Goal: Task Accomplishment & Management: Complete application form

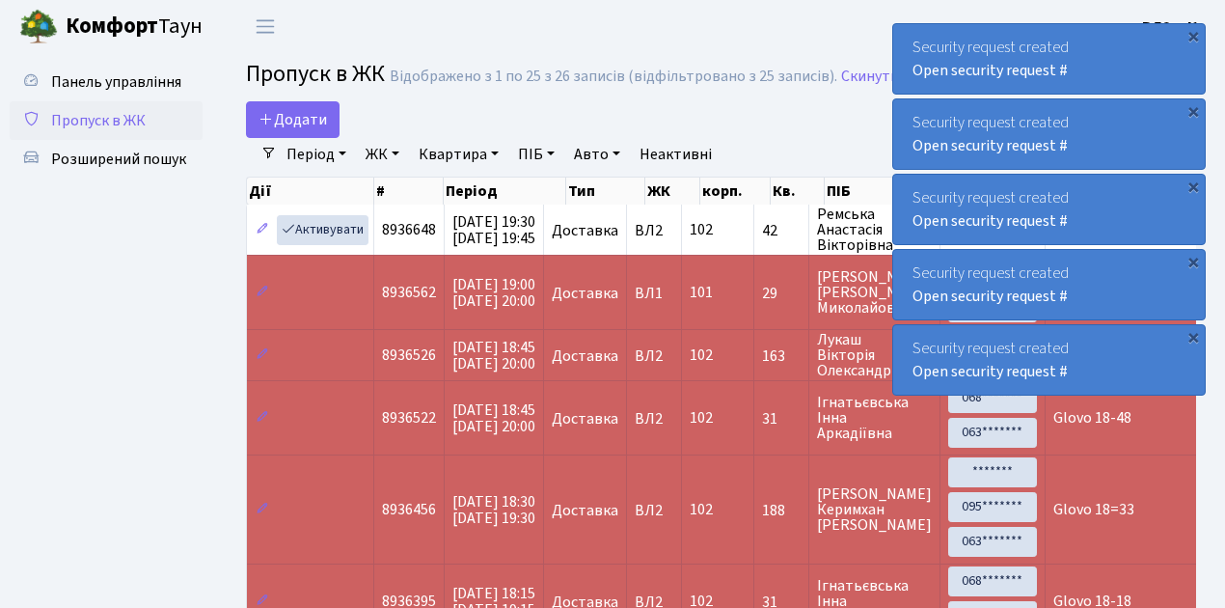
select select "25"
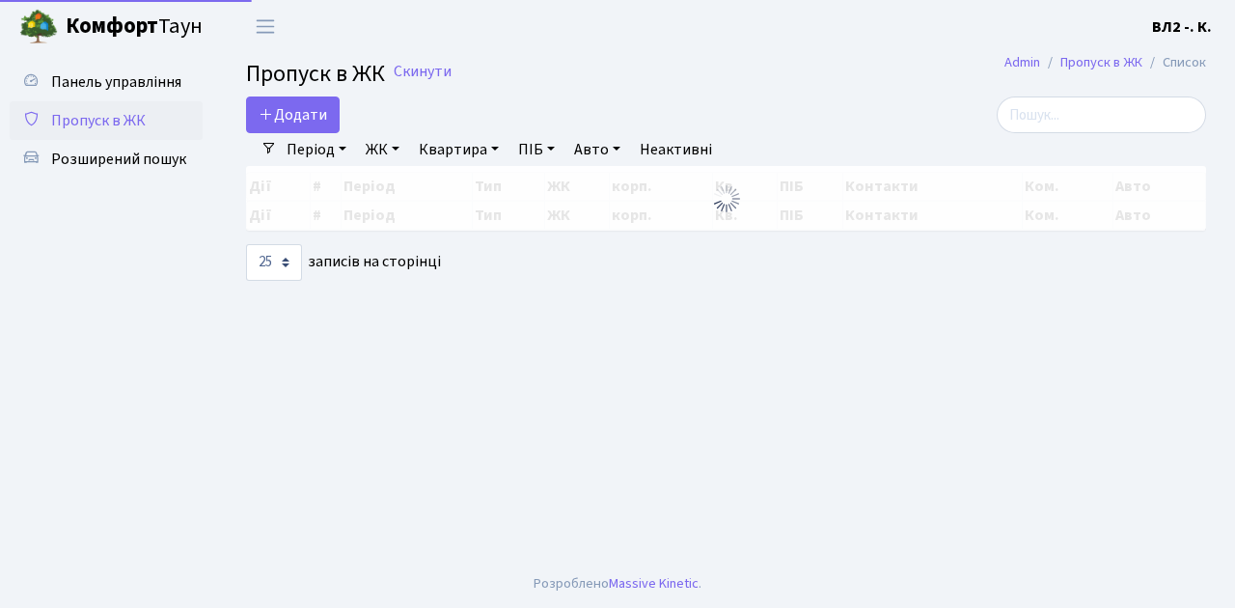
select select "25"
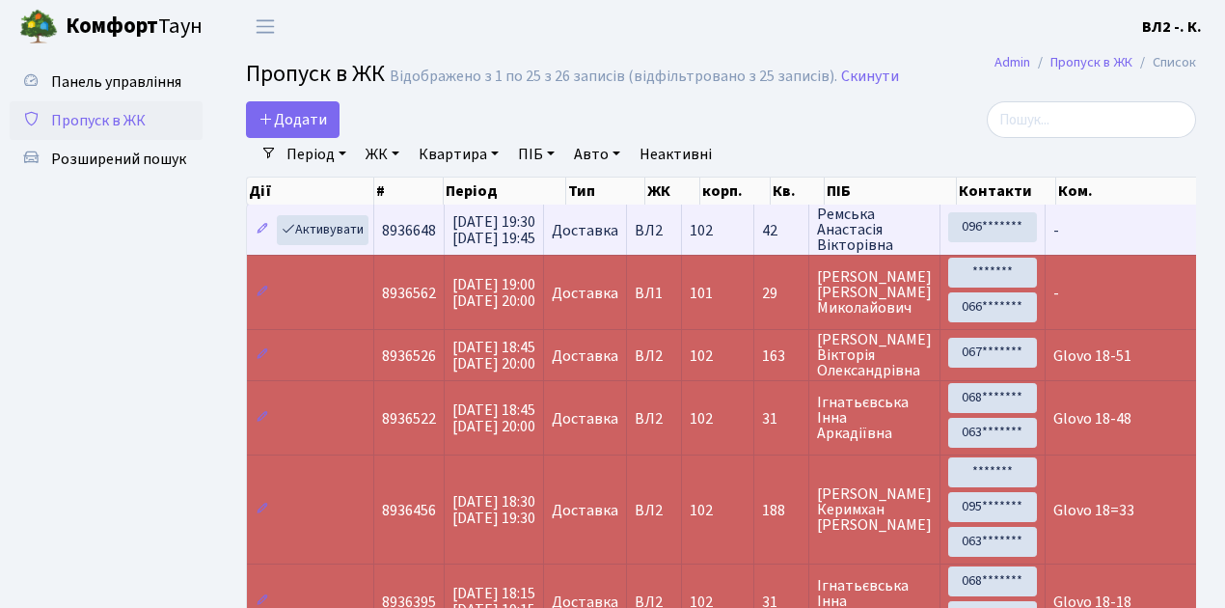
click at [1100, 242] on td "-" at bounding box center [1209, 230] width 326 height 50
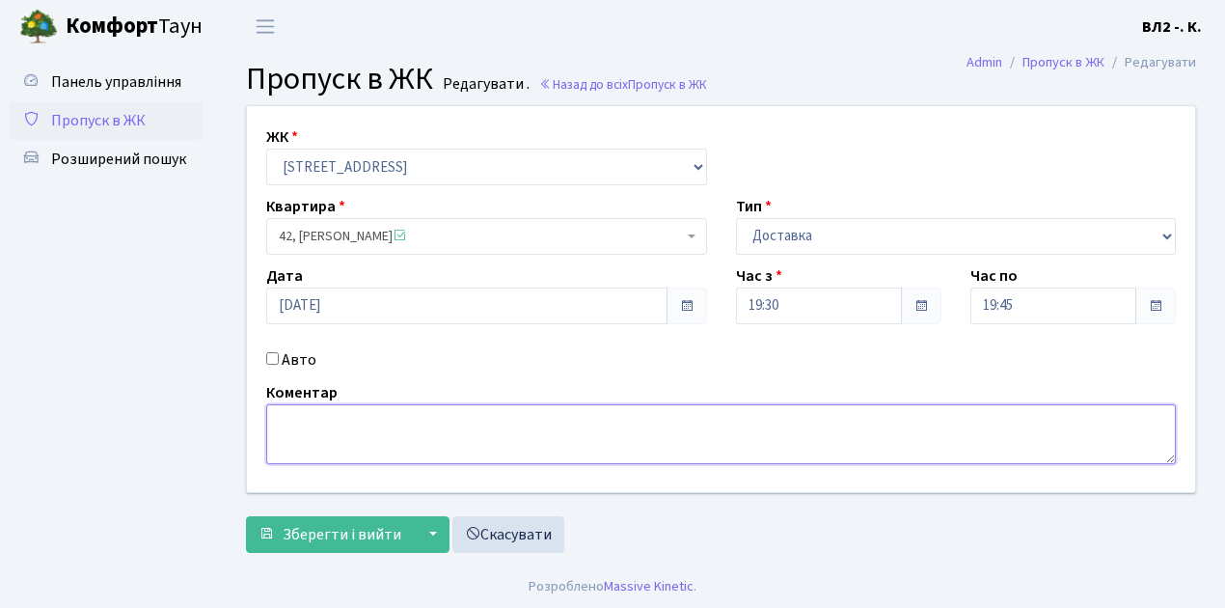
click at [272, 417] on textarea at bounding box center [721, 434] width 910 height 60
type textarea "Glovo 19-37"
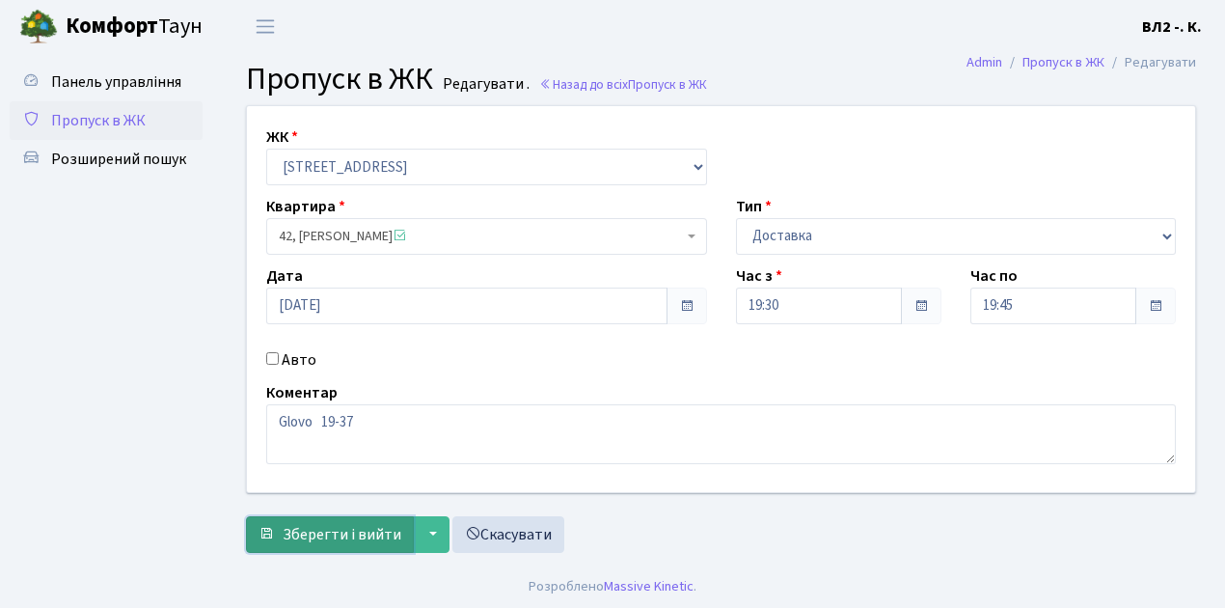
click at [286, 538] on span "Зберегти і вийти" at bounding box center [342, 534] width 119 height 21
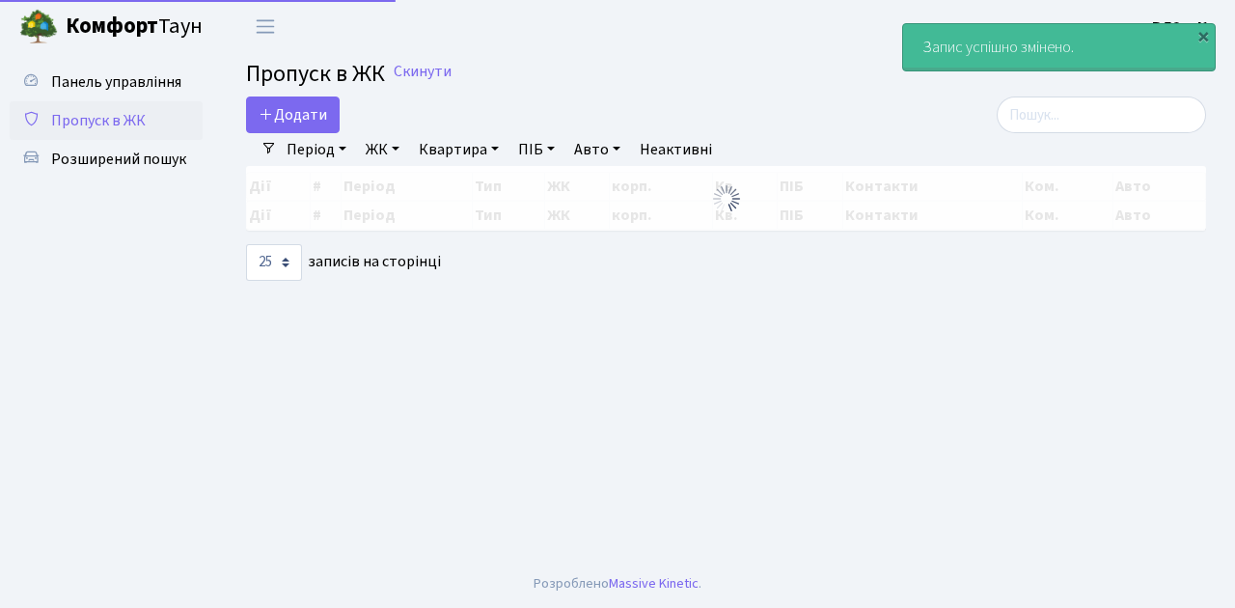
select select "25"
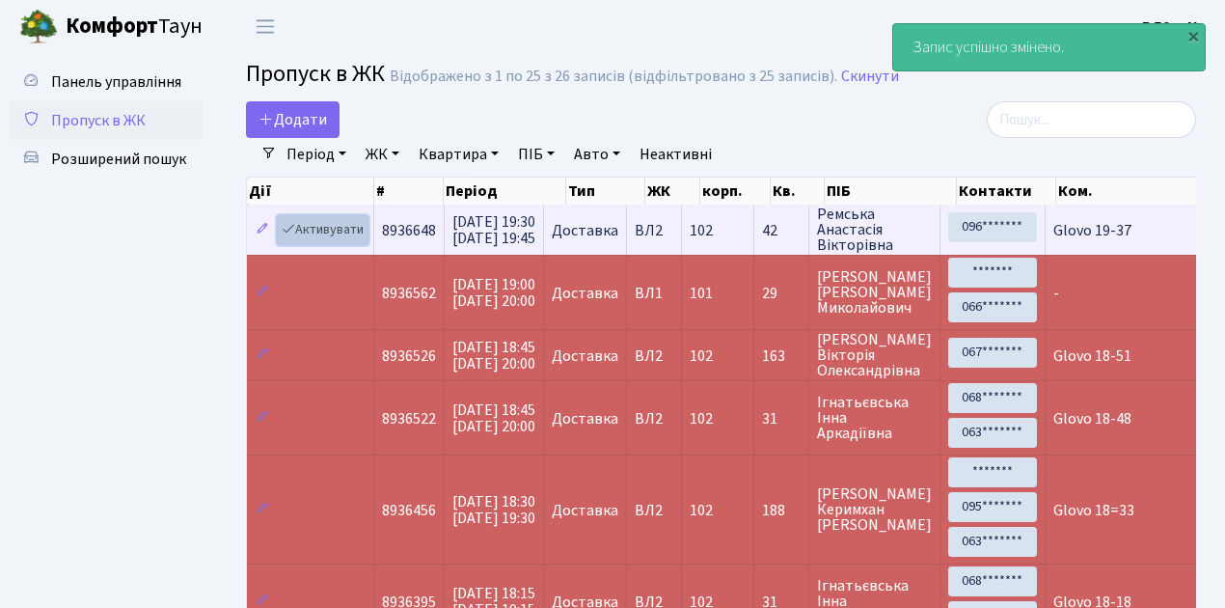
click at [359, 241] on link "Активувати" at bounding box center [323, 230] width 92 height 30
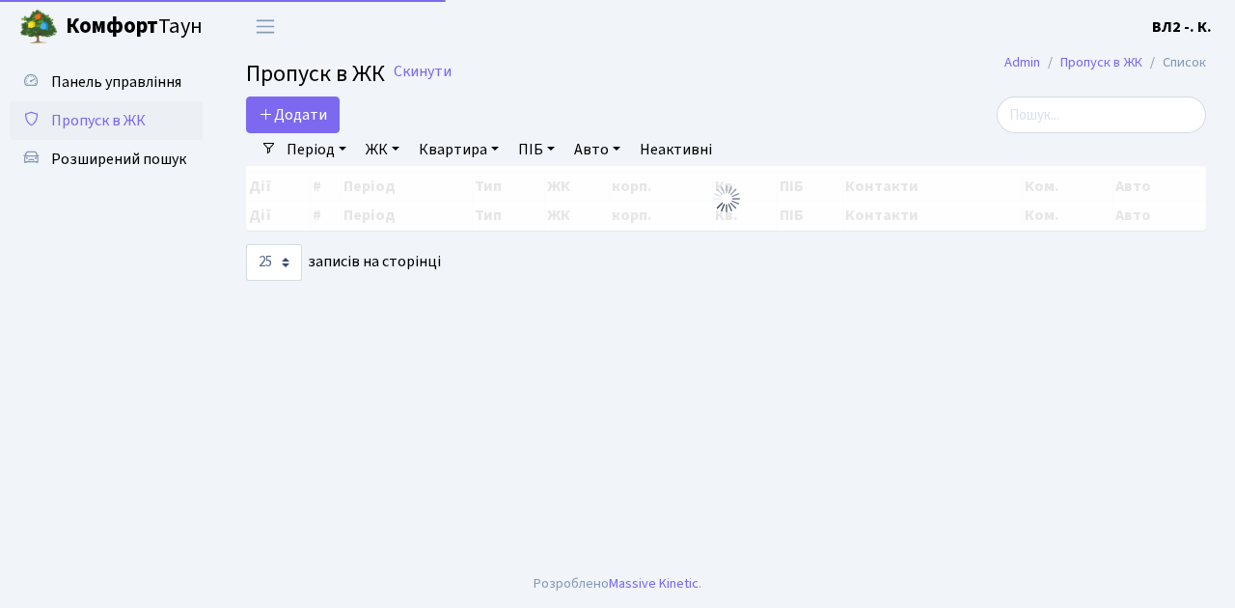
select select "25"
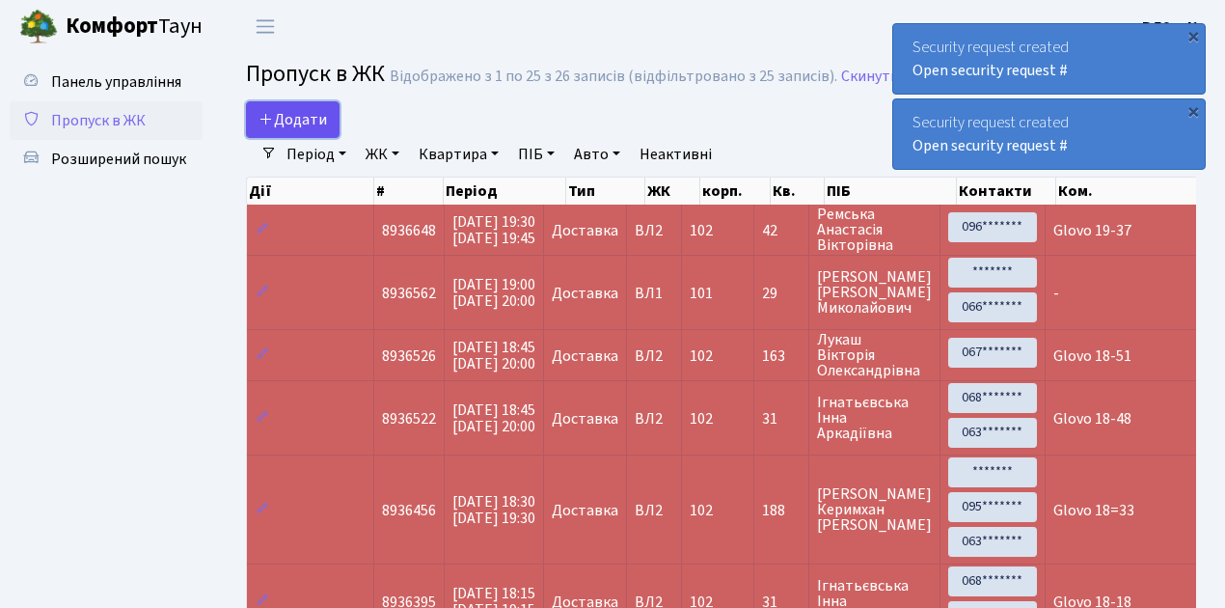
click at [328, 131] on link "Додати" at bounding box center [293, 119] width 94 height 37
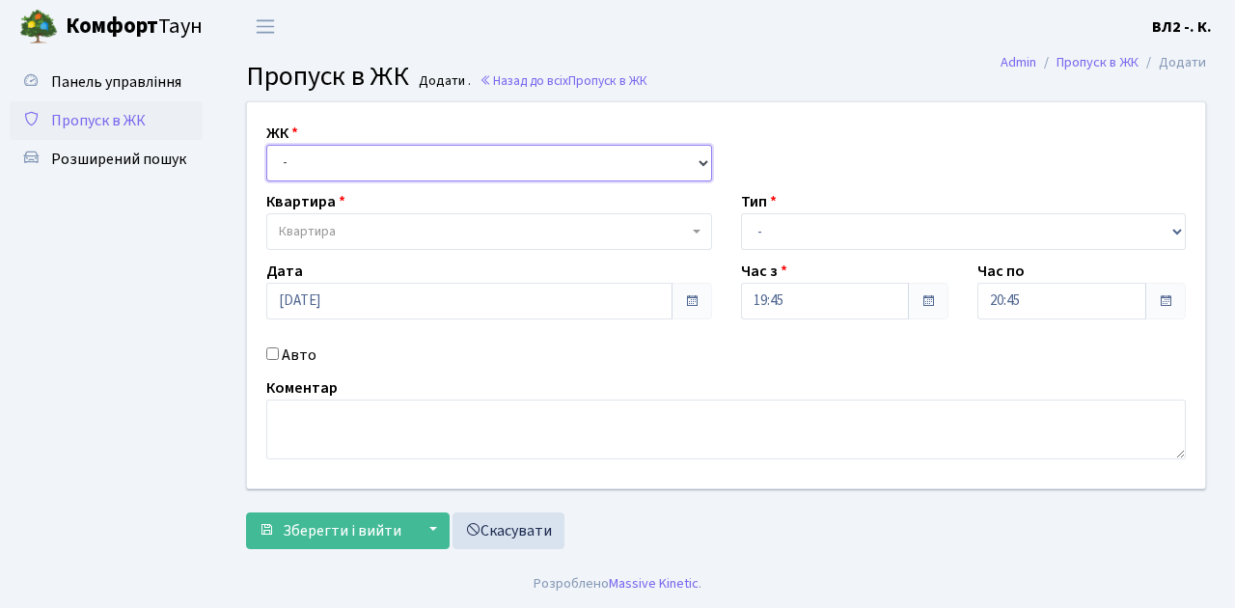
click at [699, 159] on select "- ВЛ1, Ужгородський пров., 4/1 ВЛ2, Голосіївський просп., 76 ВЛ3, пр.Голосіївсь…" at bounding box center [489, 163] width 446 height 37
select select "317"
click at [266, 145] on select "- ВЛ1, Ужгородський пров., 4/1 ВЛ2, Голосіївський просп., 76 ВЛ3, пр.Голосіївсь…" at bounding box center [489, 163] width 446 height 37
select select
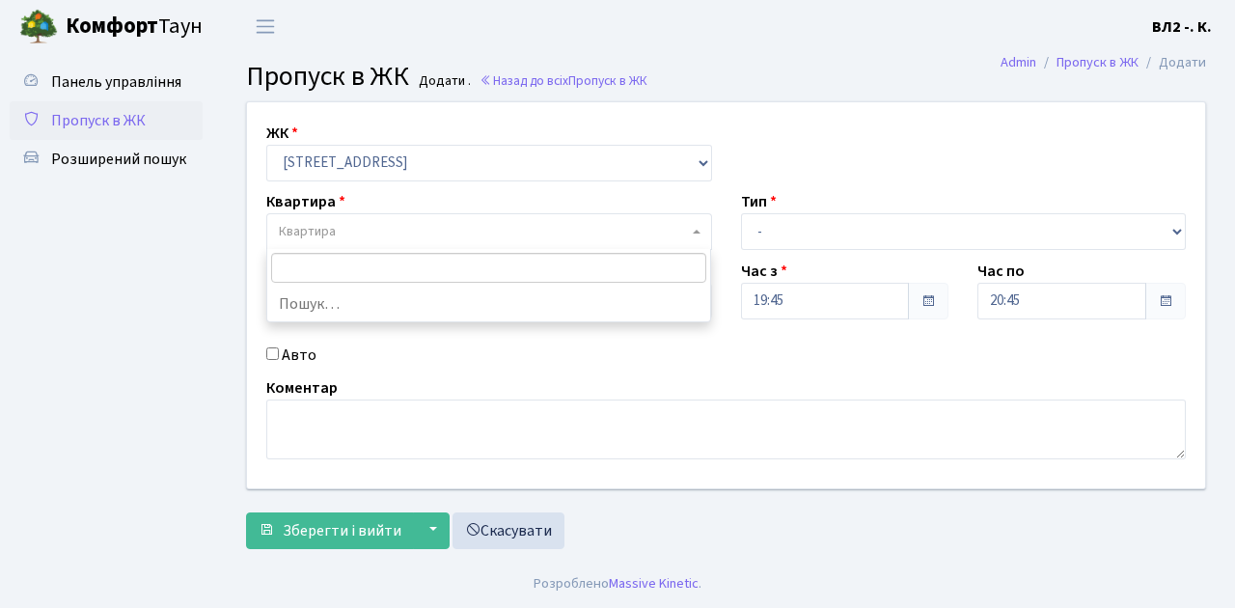
click at [699, 228] on span at bounding box center [699, 231] width 4 height 37
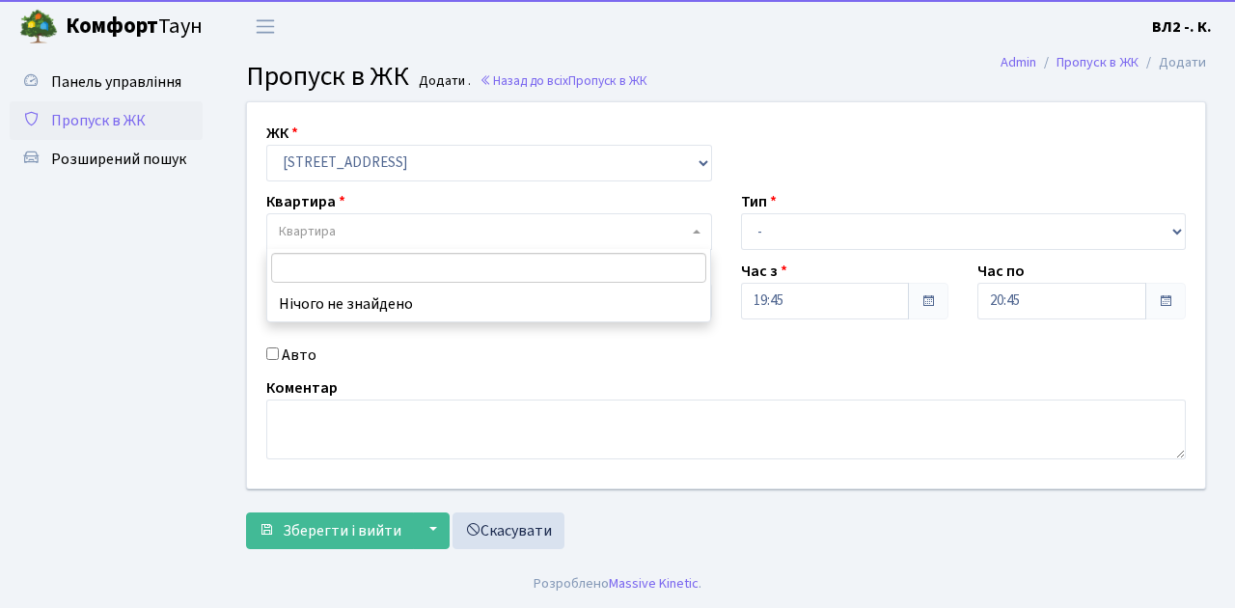
type input "5"
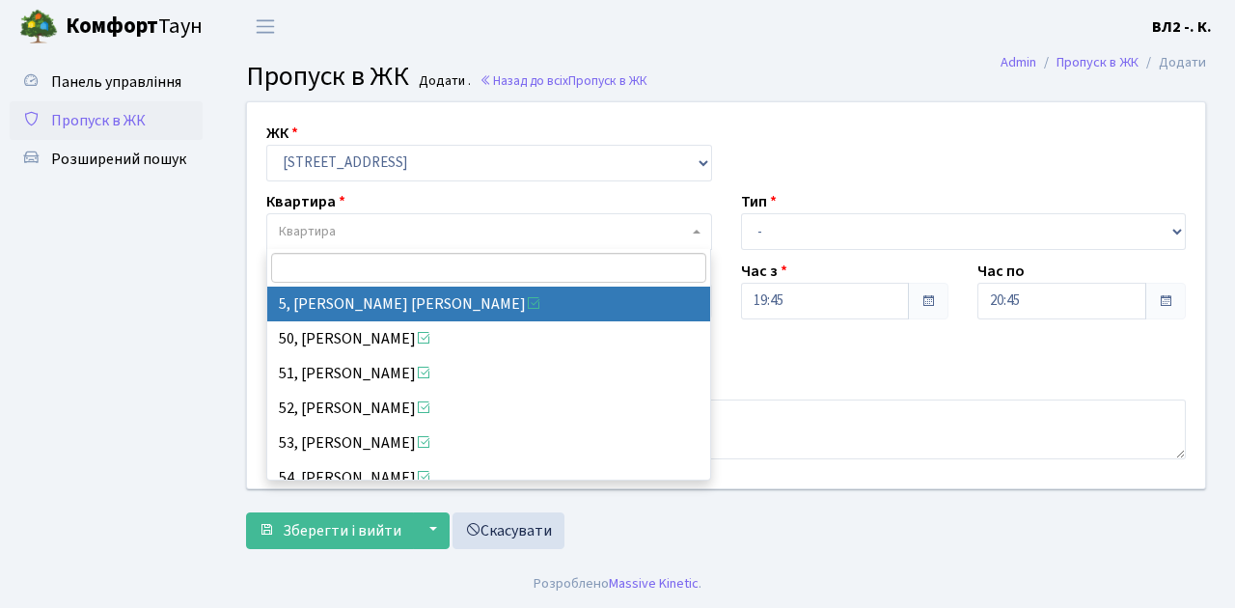
select select "37954"
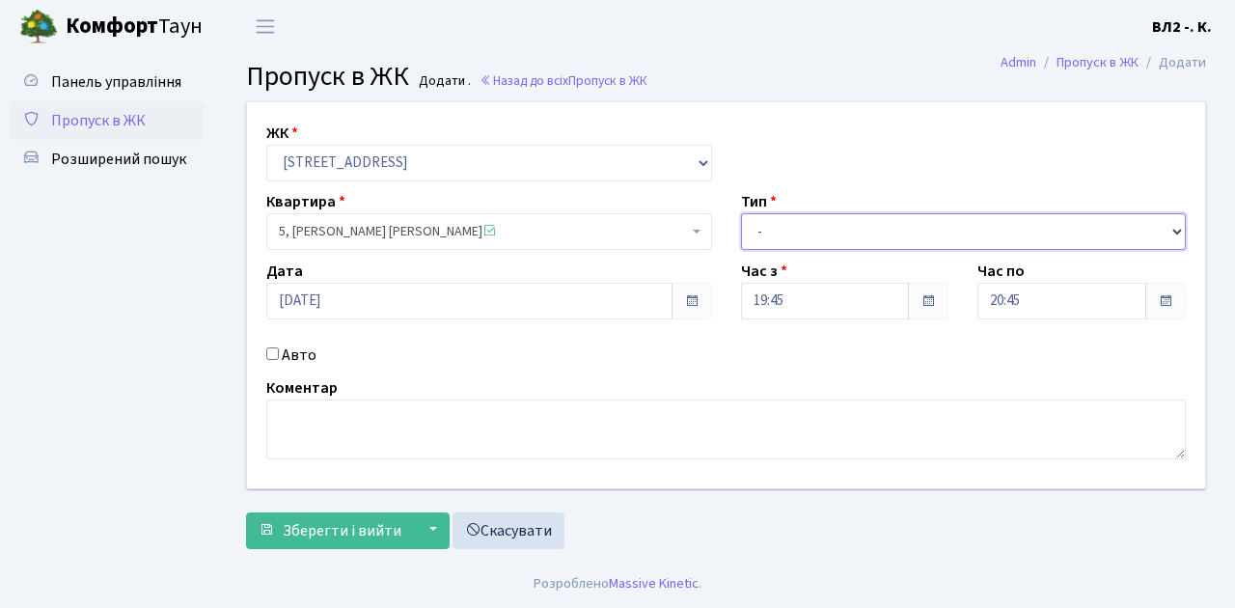
click at [1176, 231] on select "- Доставка Таксі Гості Сервіс" at bounding box center [964, 231] width 446 height 37
select select "1"
click at [741, 213] on select "- Доставка Таксі Гості Сервіс" at bounding box center [964, 231] width 446 height 37
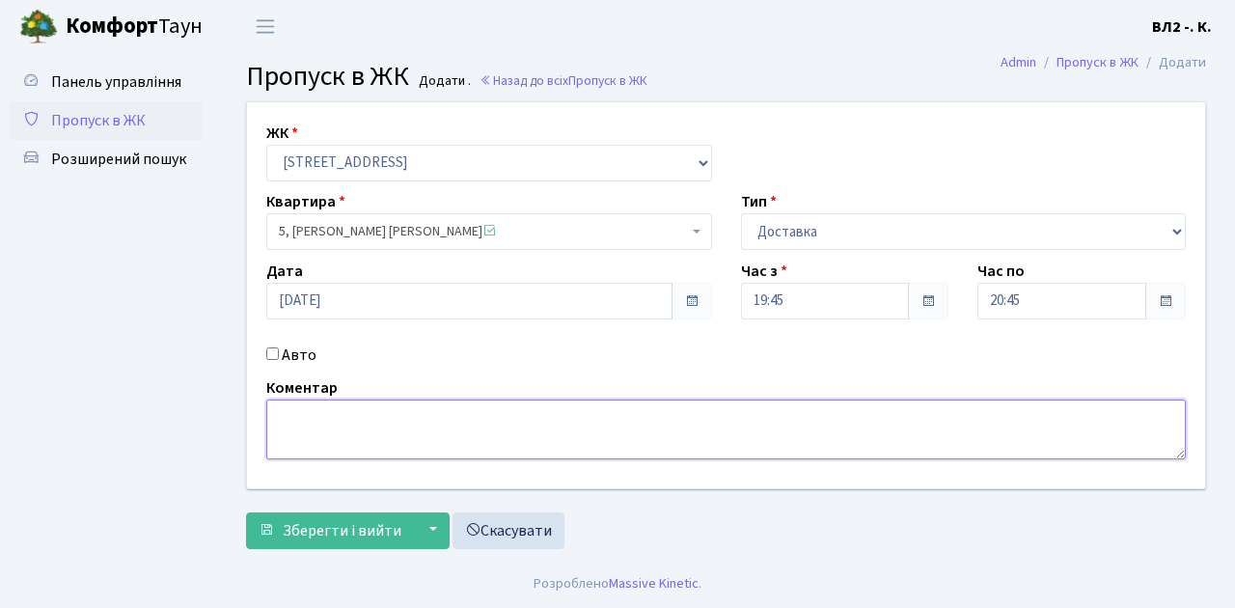
drag, startPoint x: 269, startPoint y: 417, endPoint x: 288, endPoint y: 430, distance: 23.6
click at [270, 417] on textarea at bounding box center [725, 429] width 919 height 60
type textarea "Glovo 19-49"
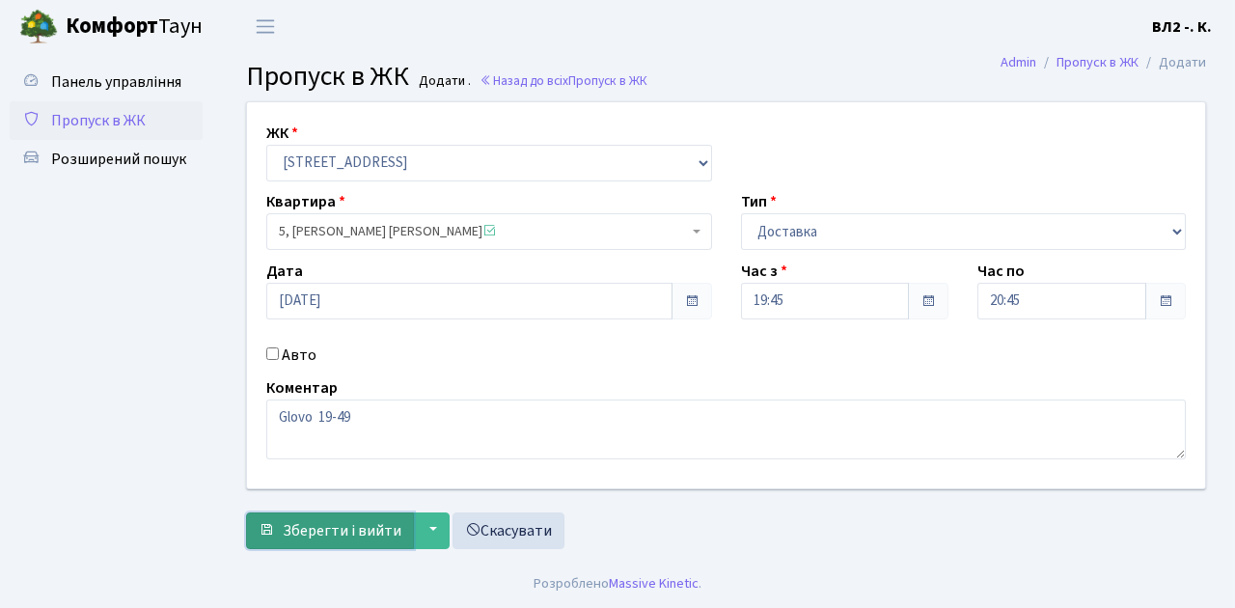
click at [287, 541] on button "Зберегти і вийти" at bounding box center [330, 530] width 168 height 37
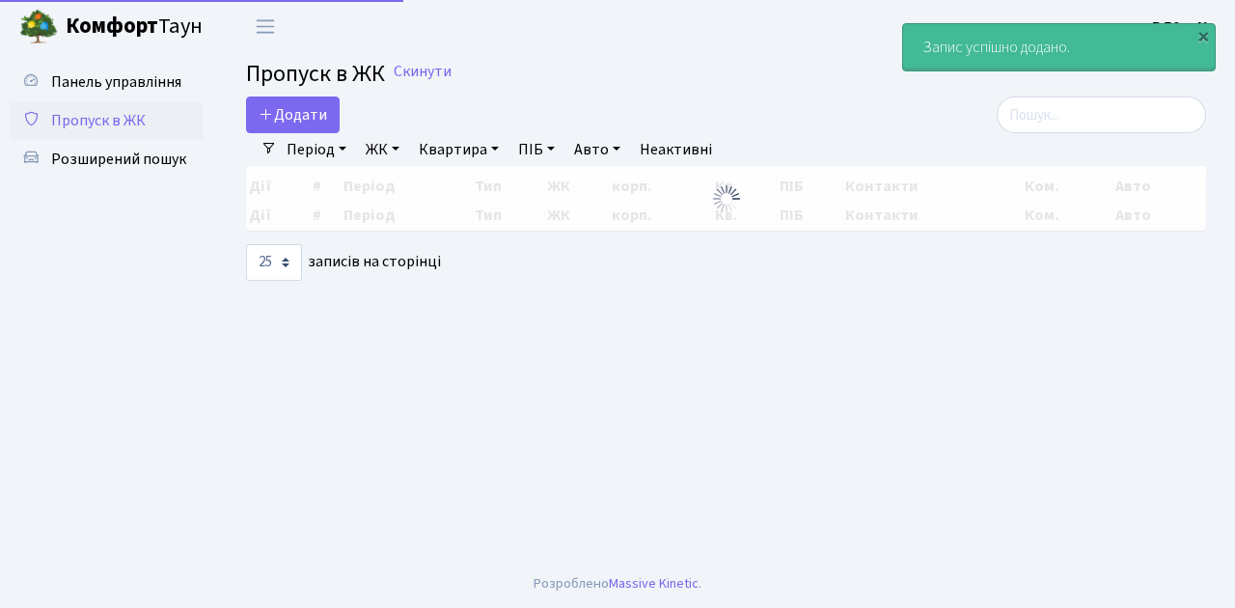
select select "25"
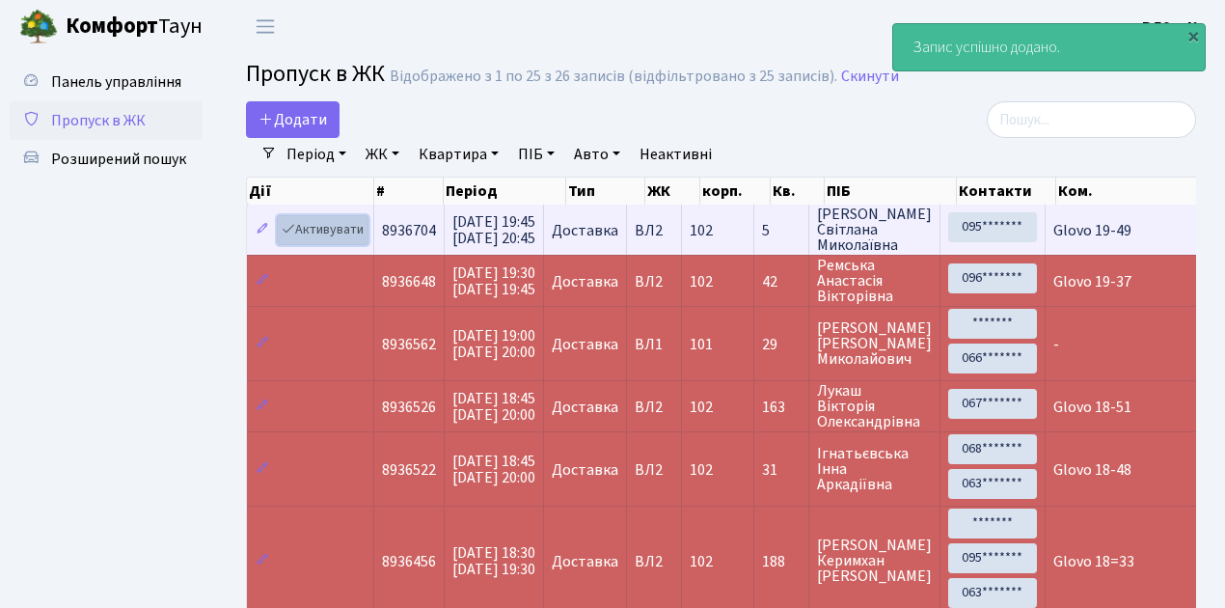
click at [357, 239] on link "Активувати" at bounding box center [323, 230] width 92 height 30
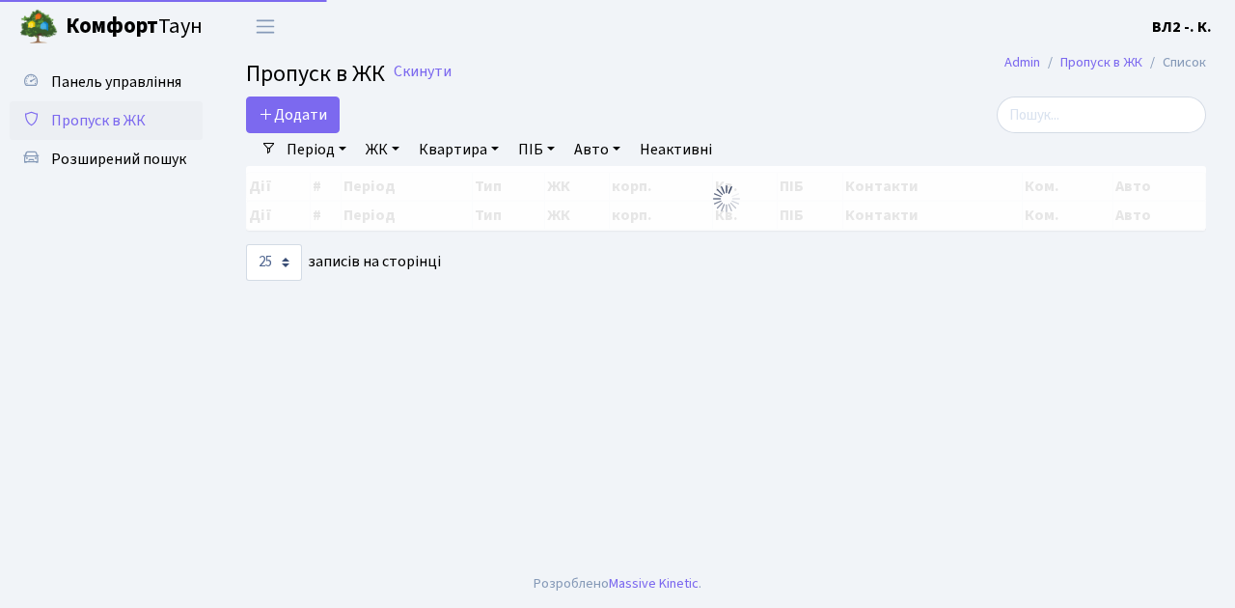
select select "25"
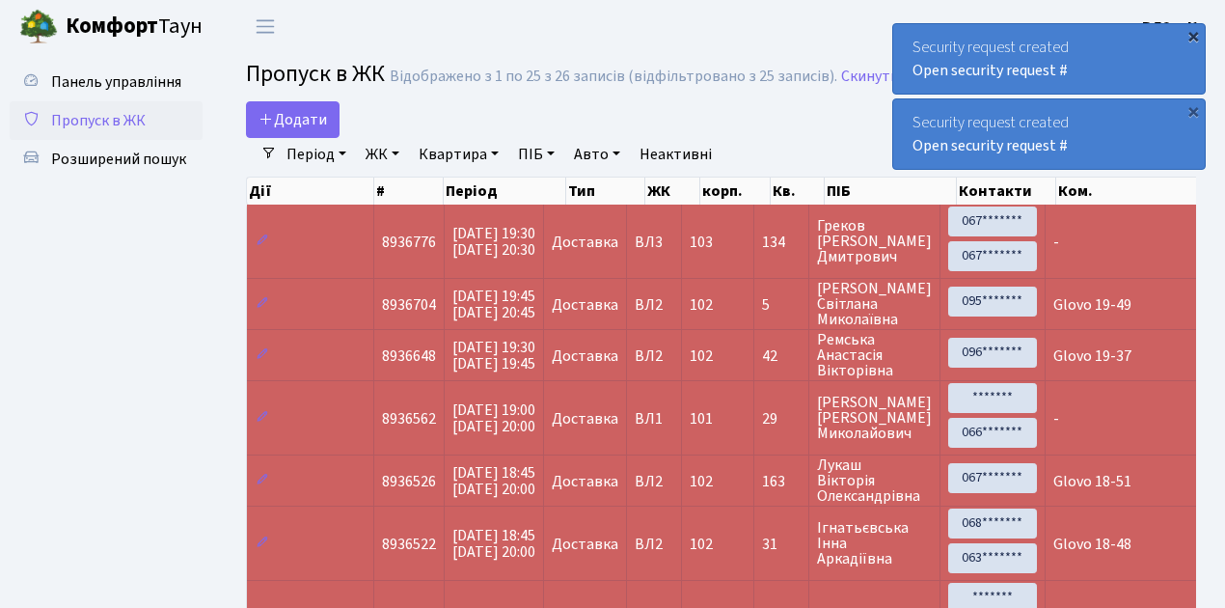
click at [1194, 32] on div "×" at bounding box center [1193, 35] width 19 height 19
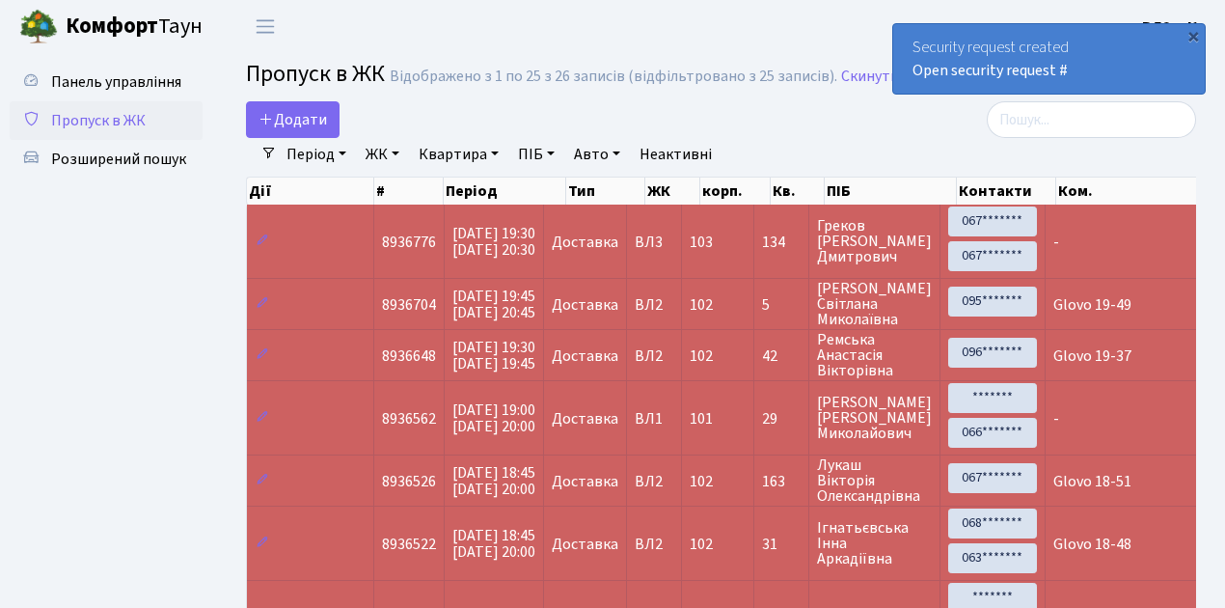
click at [1194, 32] on div "×" at bounding box center [1193, 35] width 19 height 19
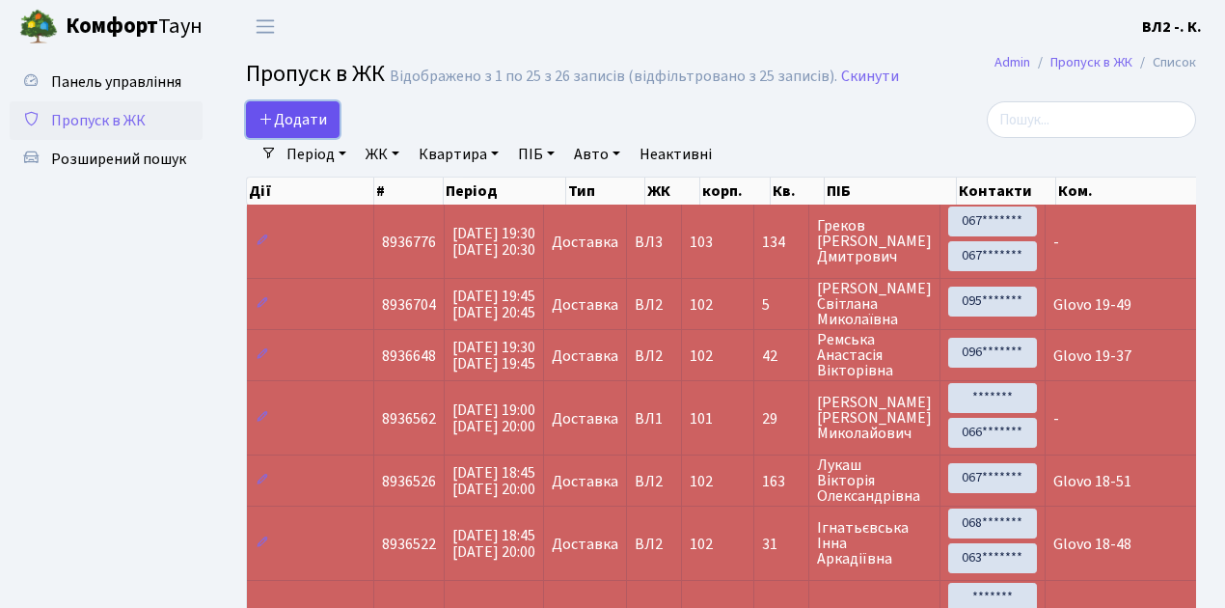
click at [324, 131] on link "Додати" at bounding box center [293, 119] width 94 height 37
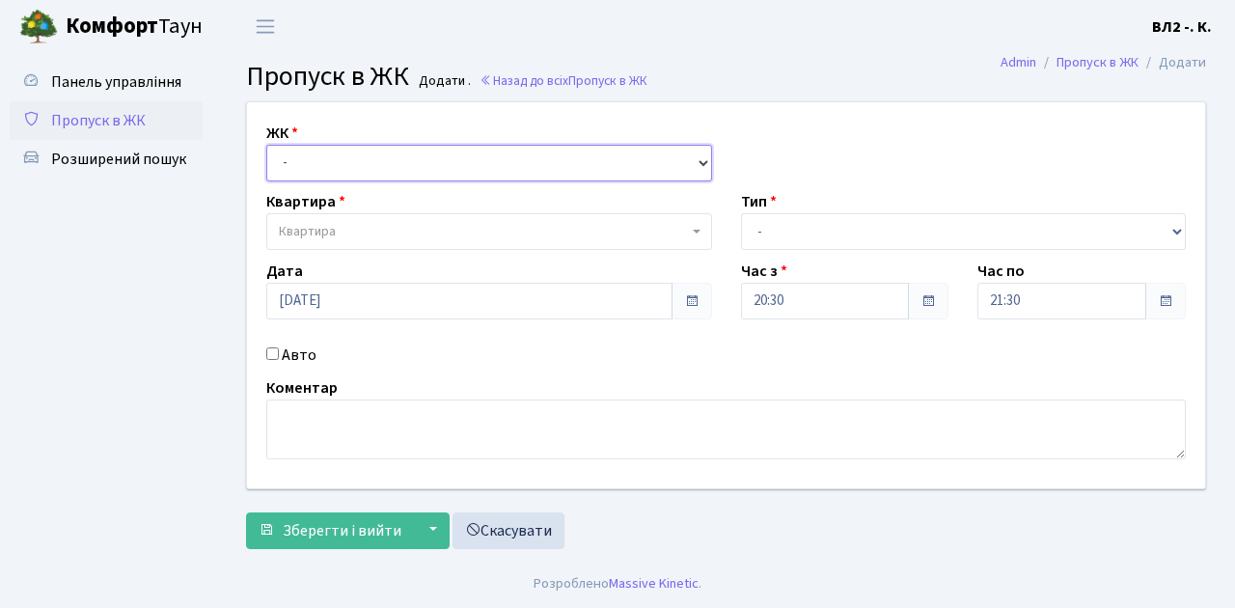
click at [697, 155] on select "- [STREET_ADDRESS][PERSON_NAME]" at bounding box center [489, 163] width 446 height 37
select select "317"
click at [266, 145] on select "- [STREET_ADDRESS][PERSON_NAME]" at bounding box center [489, 163] width 446 height 37
select select
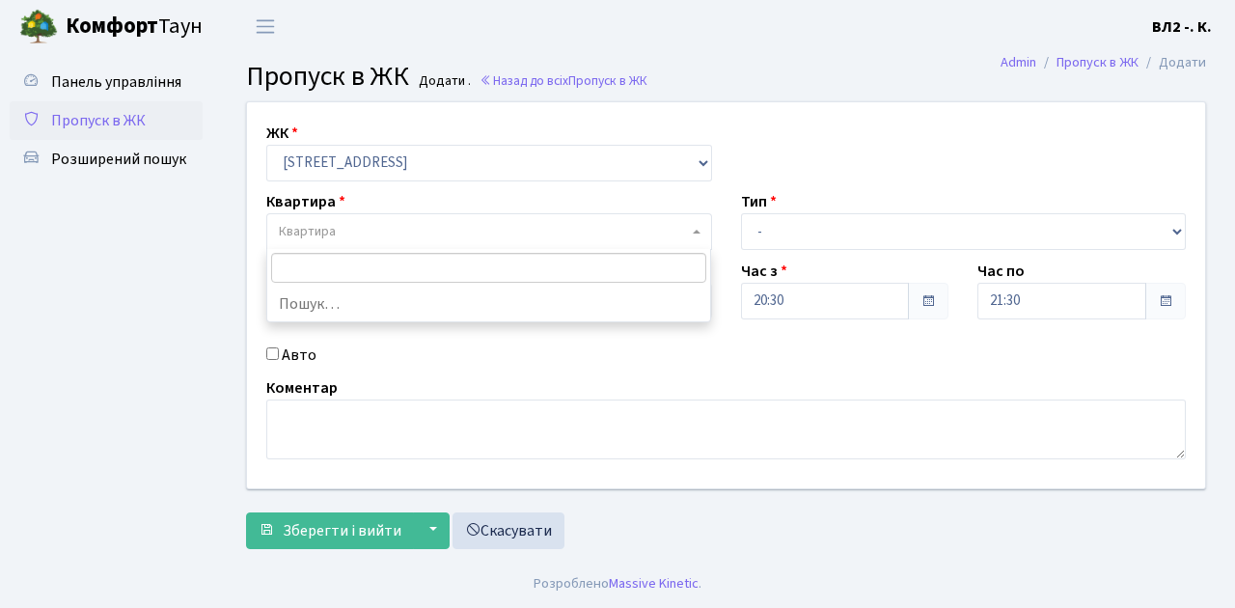
click at [692, 222] on span "Квартира" at bounding box center [489, 231] width 446 height 37
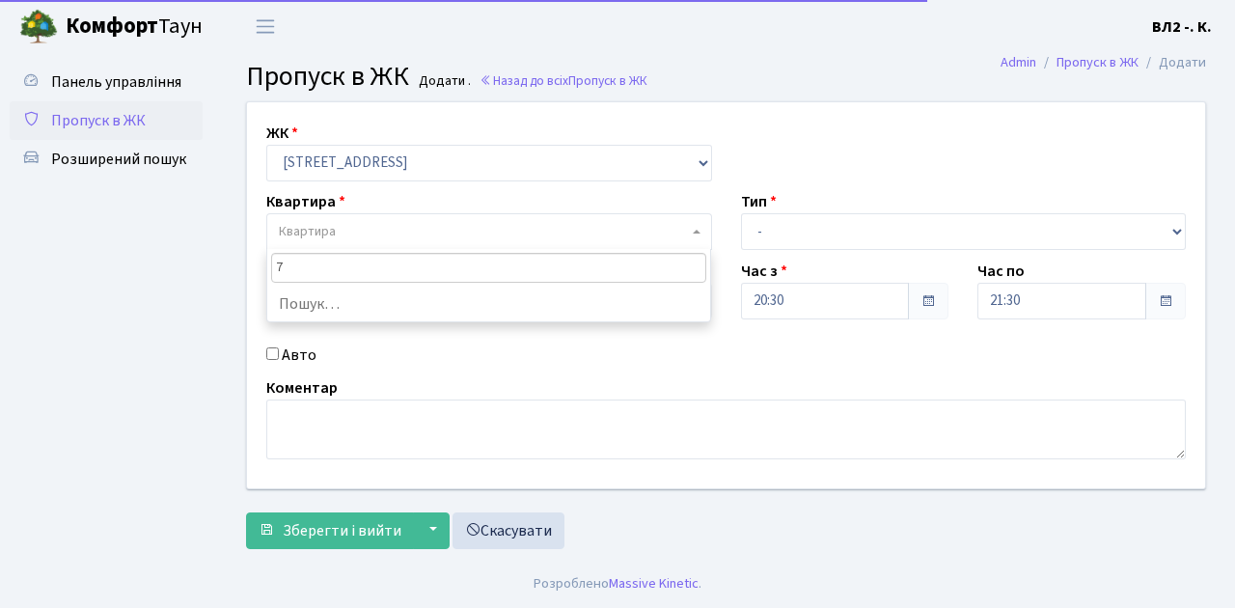
type input "79"
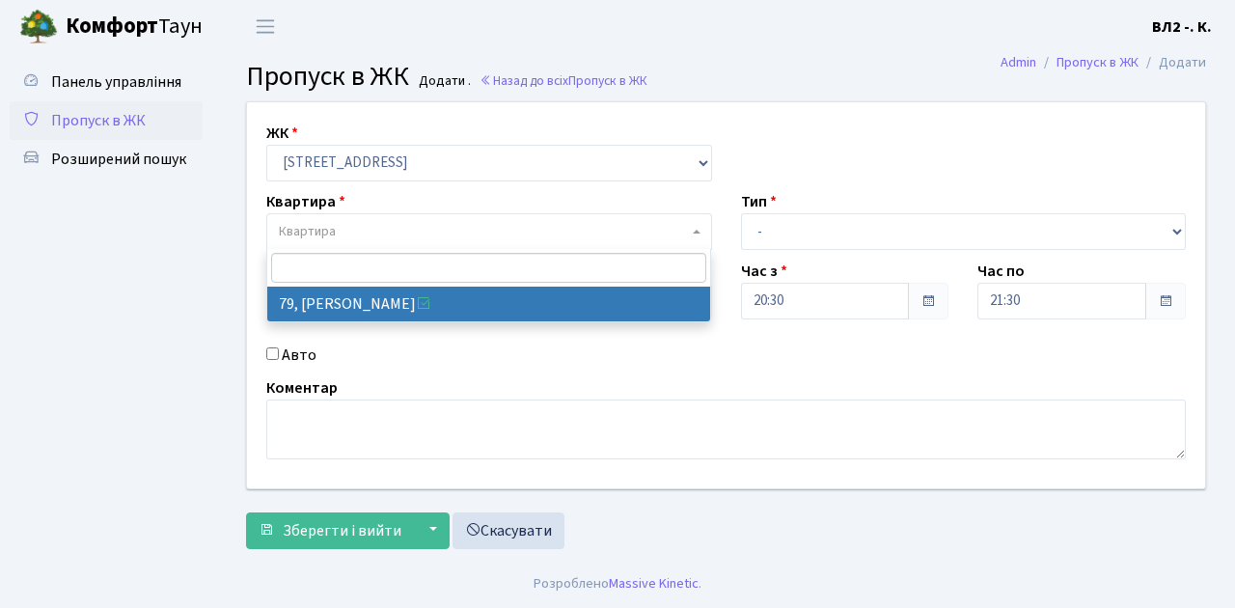
select select "38176"
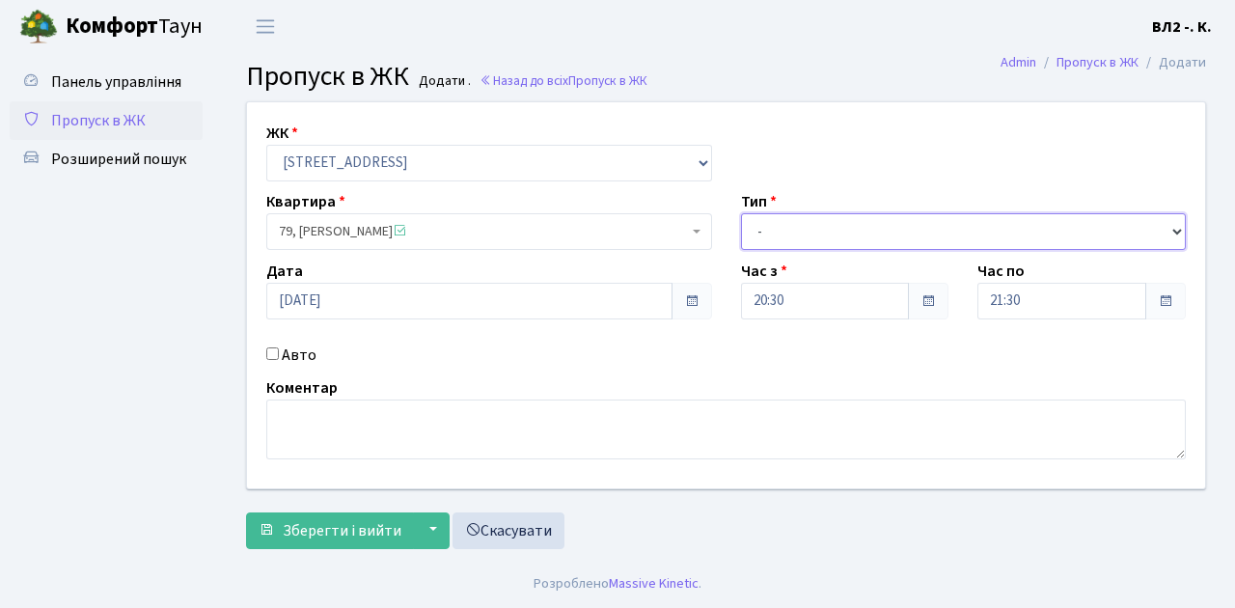
drag, startPoint x: 1177, startPoint y: 229, endPoint x: 1161, endPoint y: 227, distance: 15.6
click at [1177, 229] on select "- Доставка Таксі Гості Сервіс" at bounding box center [964, 231] width 446 height 37
select select "1"
click at [741, 213] on select "- Доставка Таксі Гості Сервіс" at bounding box center [964, 231] width 446 height 37
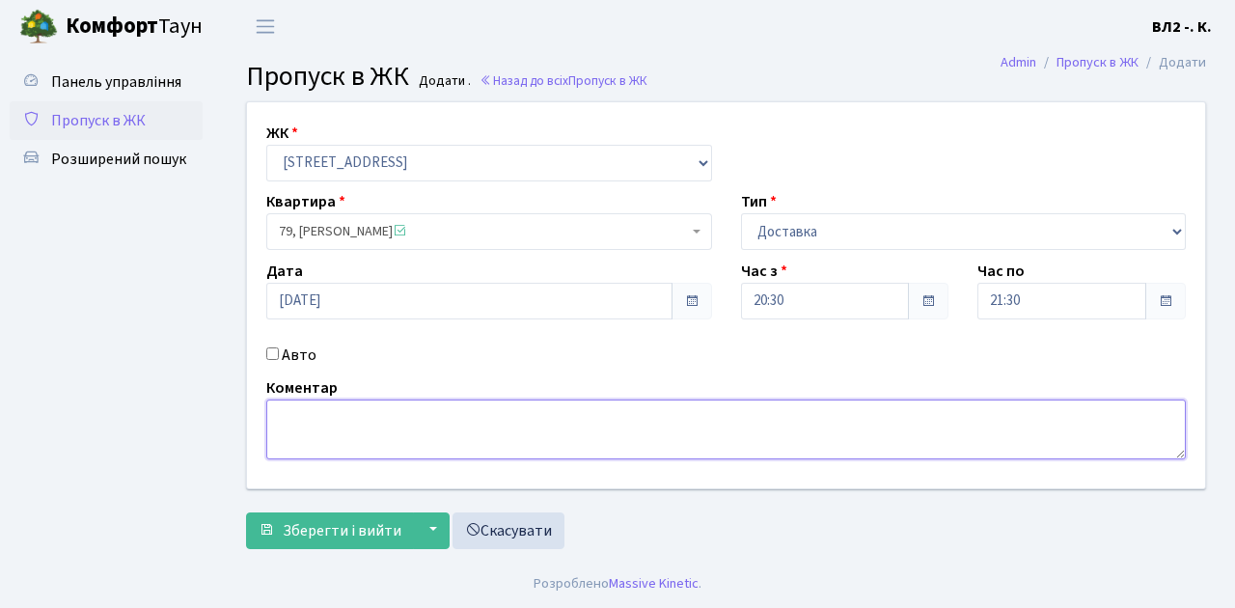
click at [296, 409] on textarea at bounding box center [725, 429] width 919 height 60
type textarea "Loko 20-36"
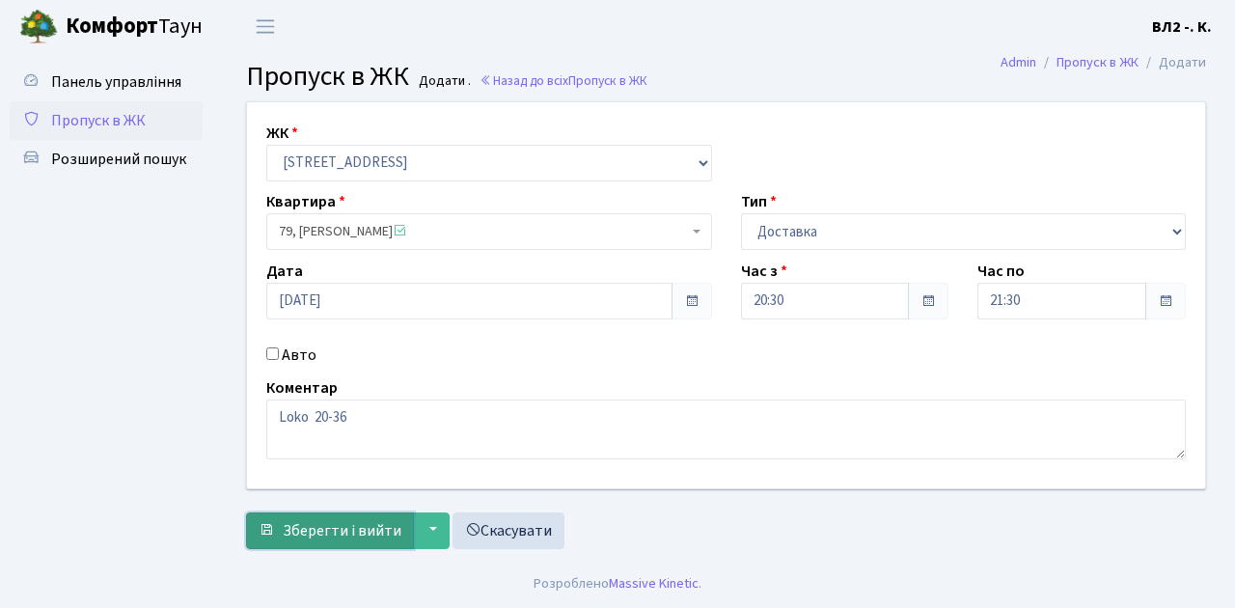
click at [296, 538] on span "Зберегти і вийти" at bounding box center [342, 530] width 119 height 21
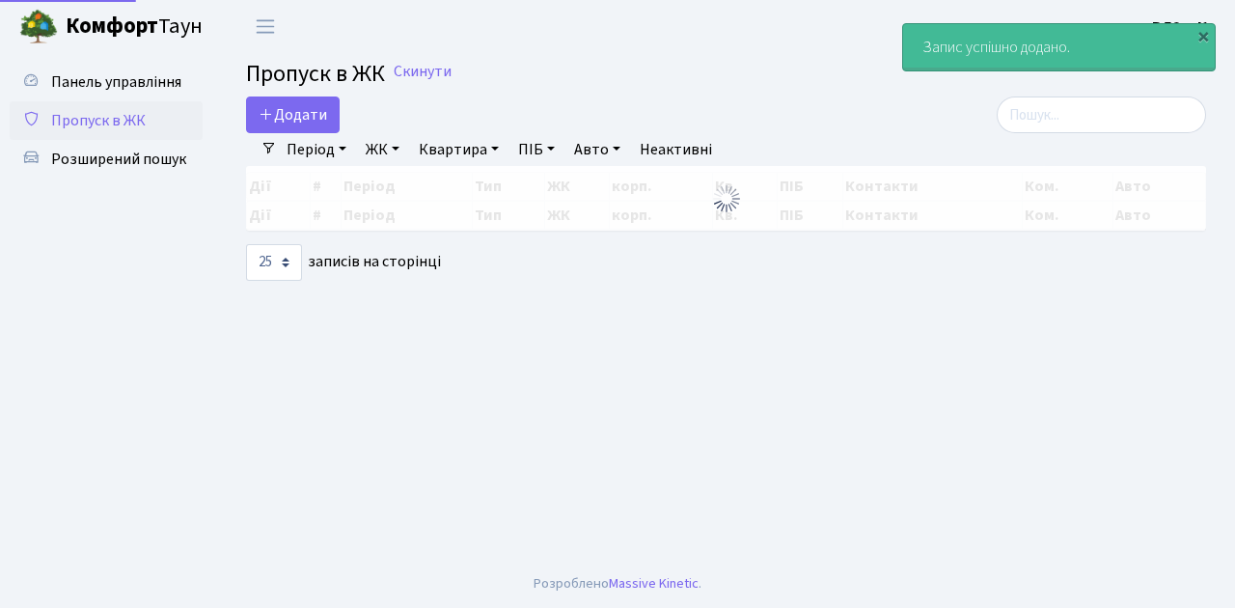
select select "25"
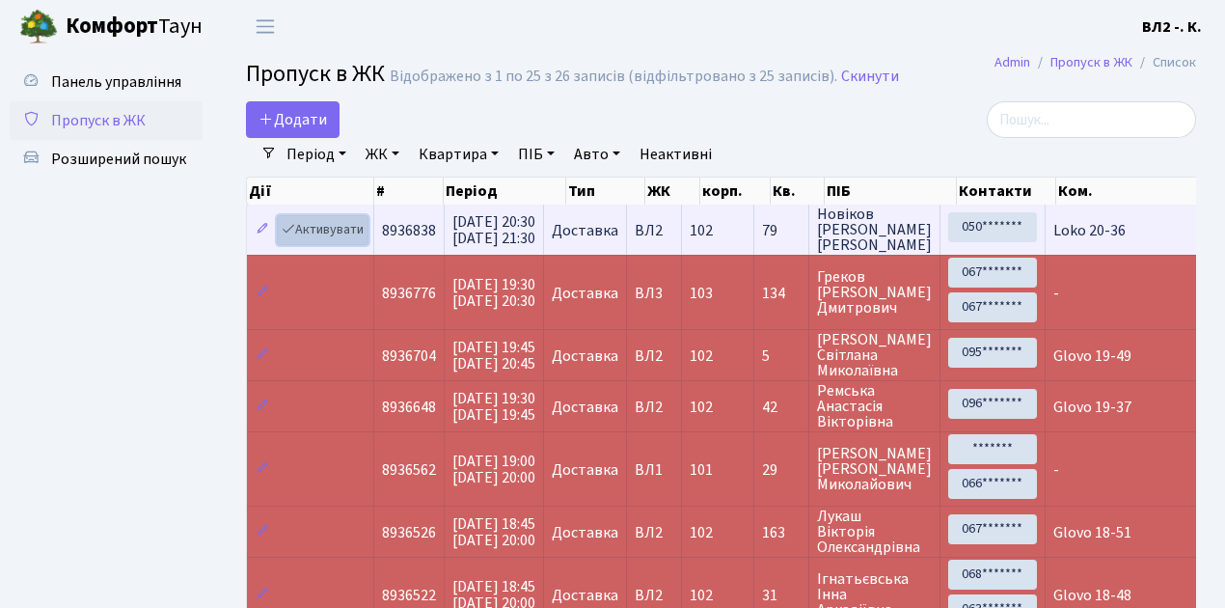
click at [359, 240] on link "Активувати" at bounding box center [323, 230] width 92 height 30
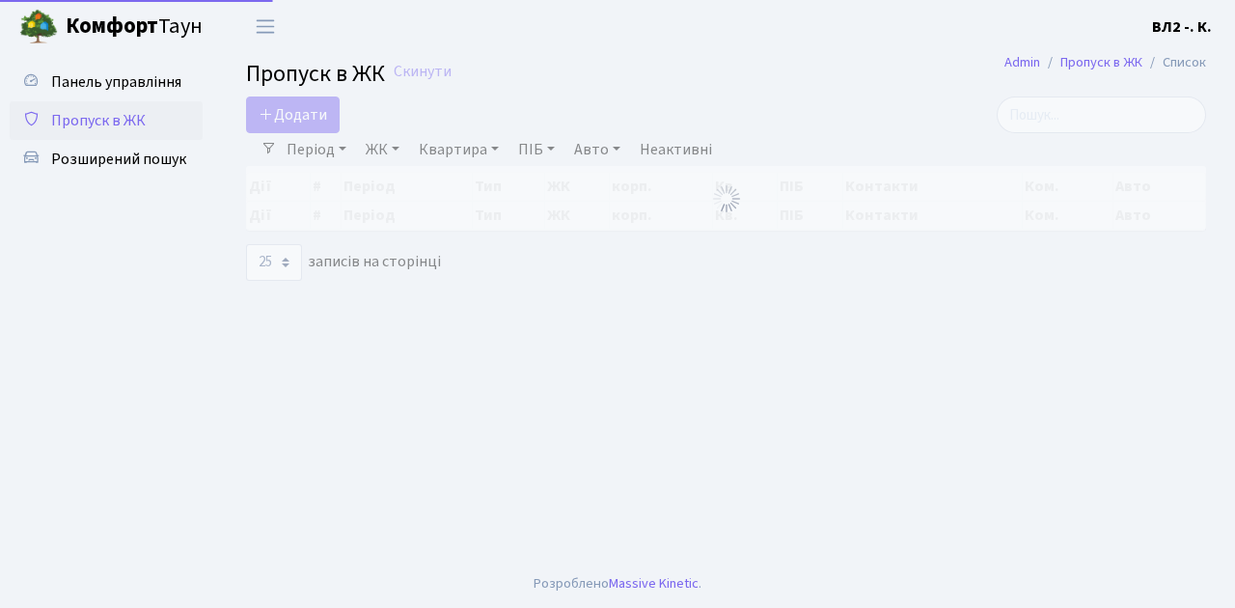
select select "25"
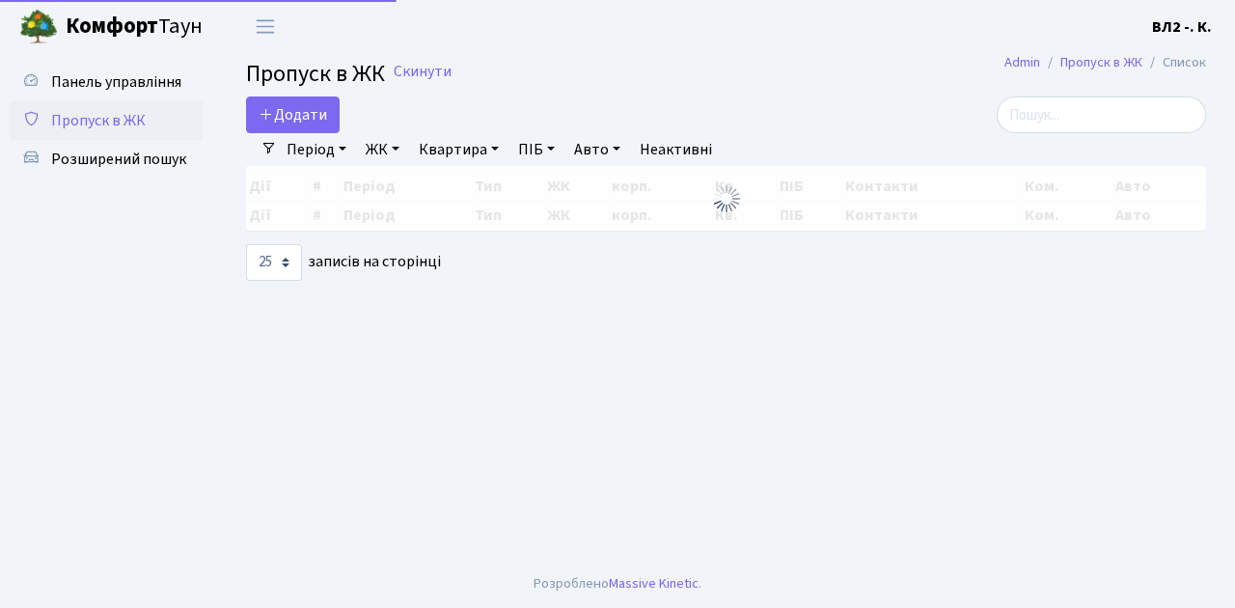
select select "25"
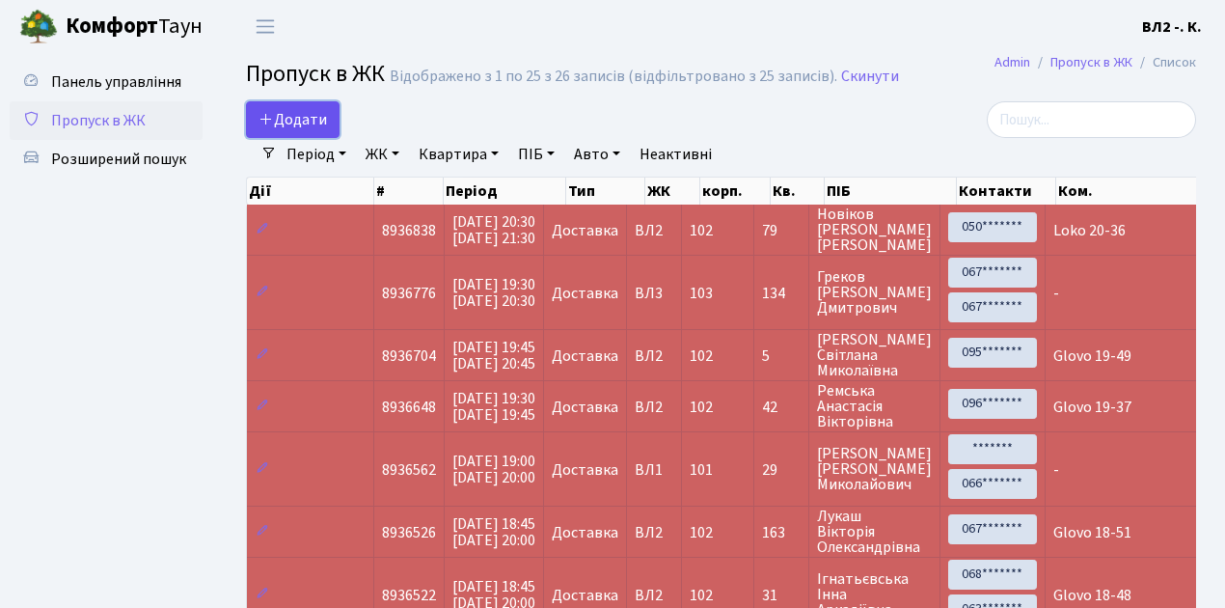
click at [332, 129] on link "Додати" at bounding box center [293, 119] width 94 height 37
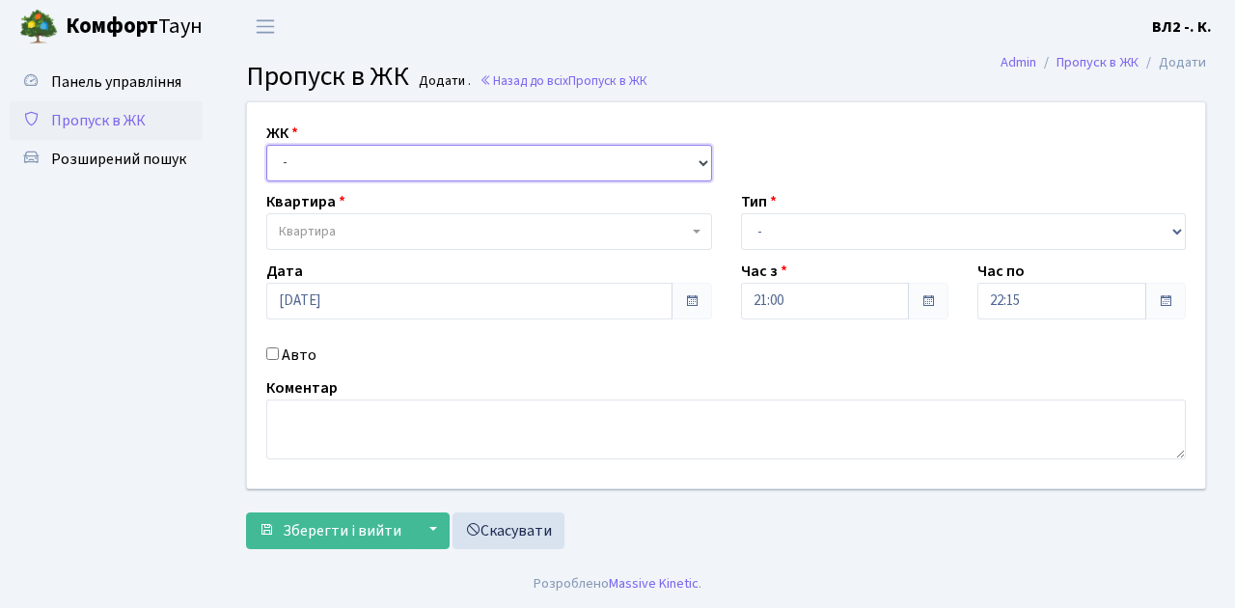
click at [700, 156] on select "- [STREET_ADDRESS][PERSON_NAME]" at bounding box center [489, 163] width 446 height 37
select select "317"
click at [266, 145] on select "- [STREET_ADDRESS][PERSON_NAME]" at bounding box center [489, 163] width 446 height 37
select select
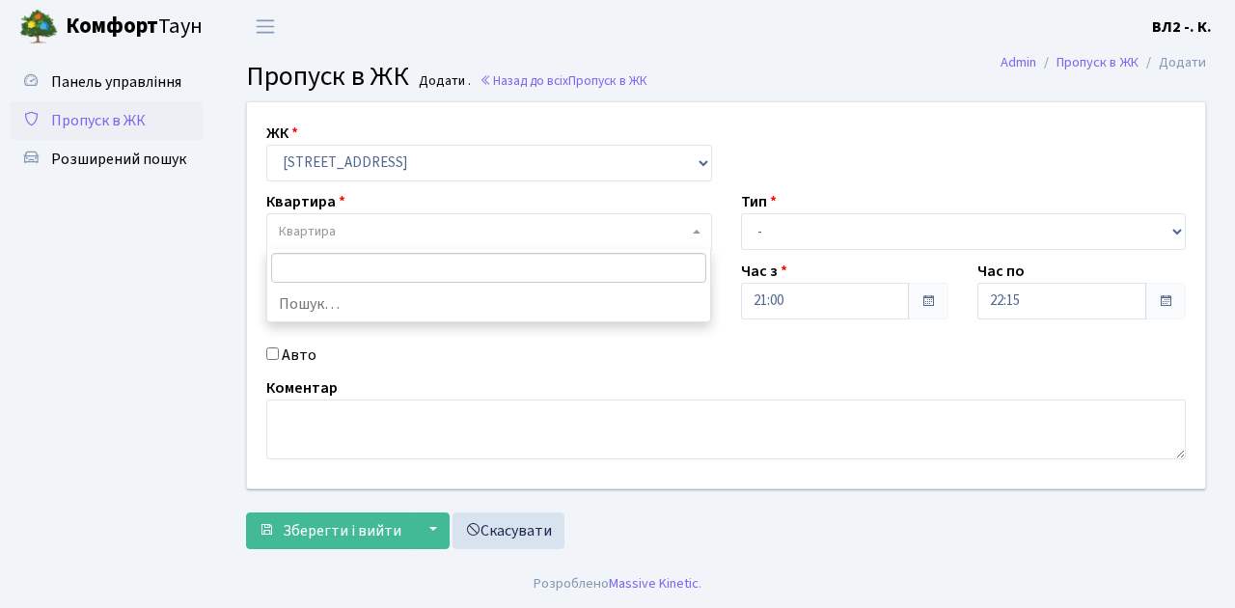
click at [697, 226] on span at bounding box center [699, 231] width 4 height 37
type input "27"
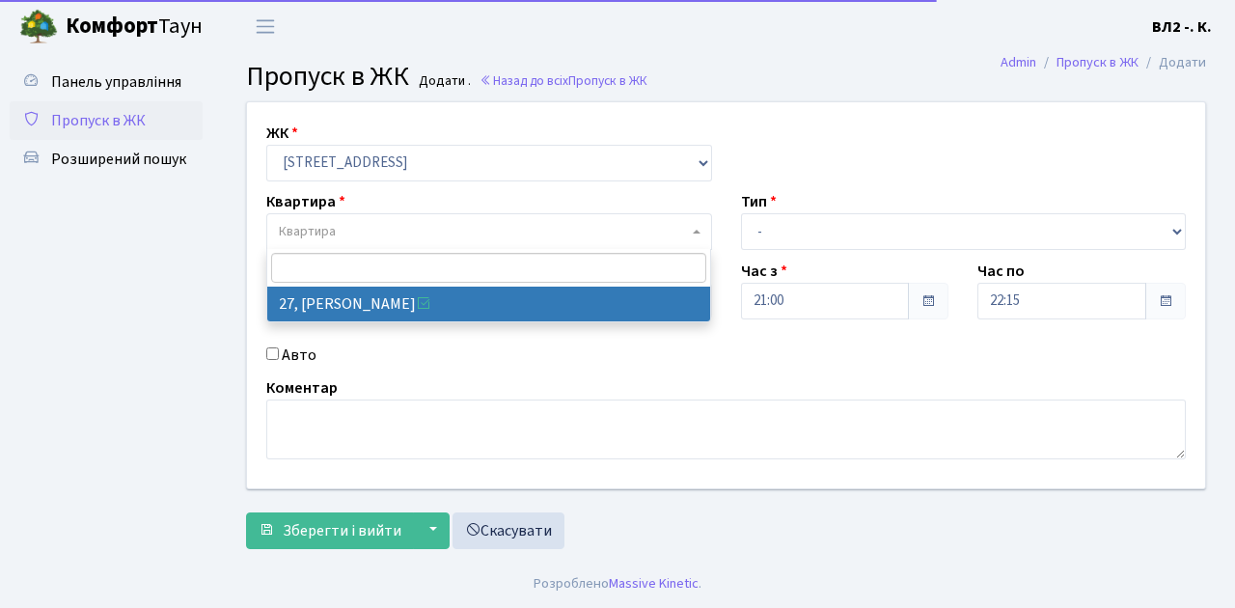
select select "38020"
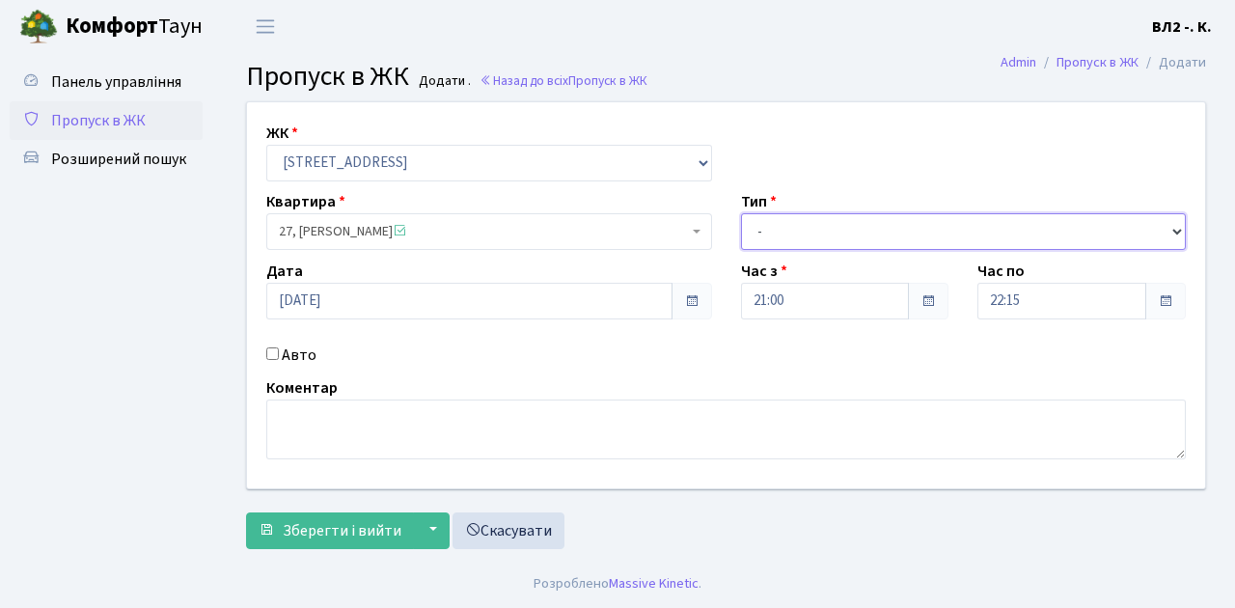
click at [1175, 231] on select "- Доставка Таксі Гості Сервіс" at bounding box center [964, 231] width 446 height 37
select select "1"
click at [741, 213] on select "- Доставка Таксі Гості Сервіс" at bounding box center [964, 231] width 446 height 37
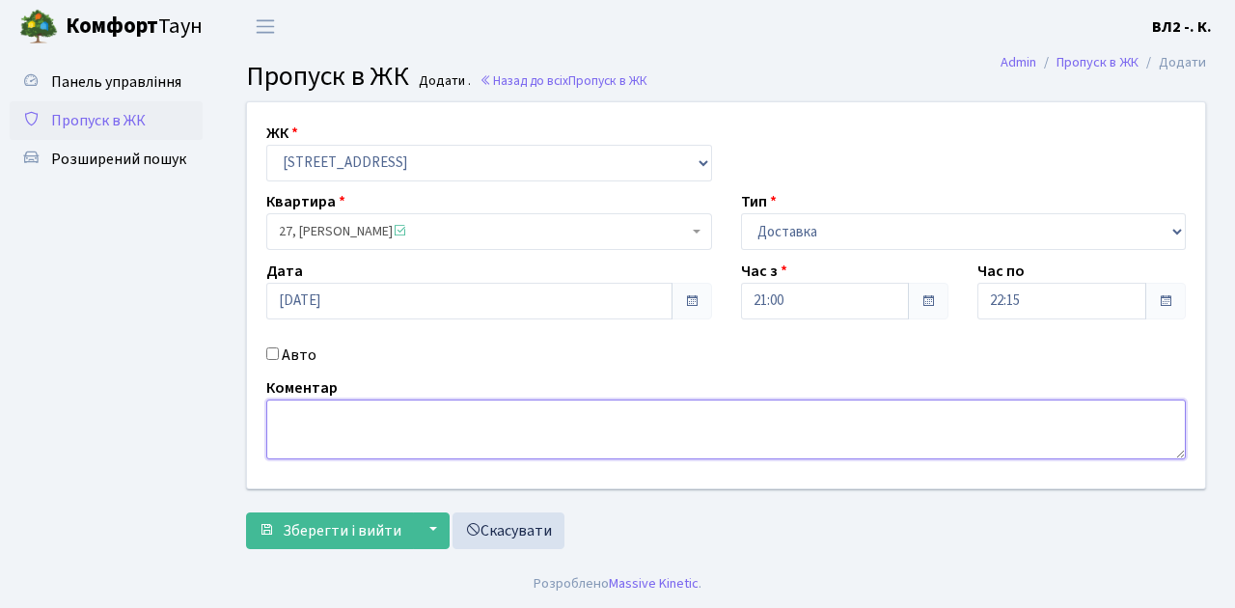
click at [282, 404] on textarea at bounding box center [725, 429] width 919 height 60
type textarea "Glovo 21-11"
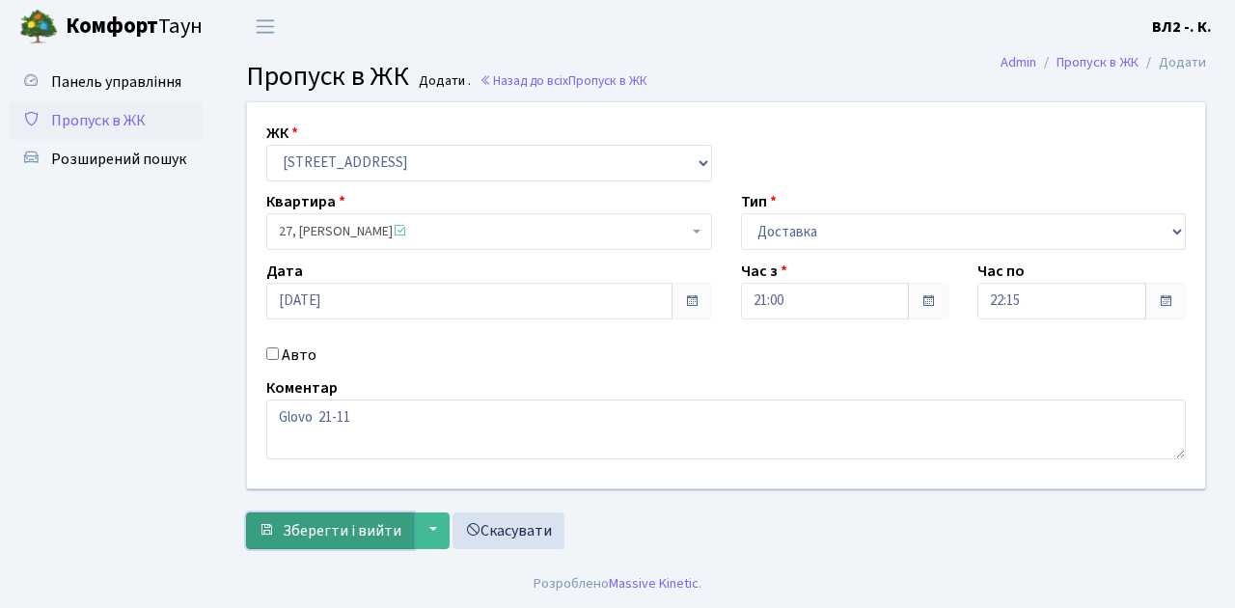
click at [286, 542] on button "Зберегти і вийти" at bounding box center [330, 530] width 168 height 37
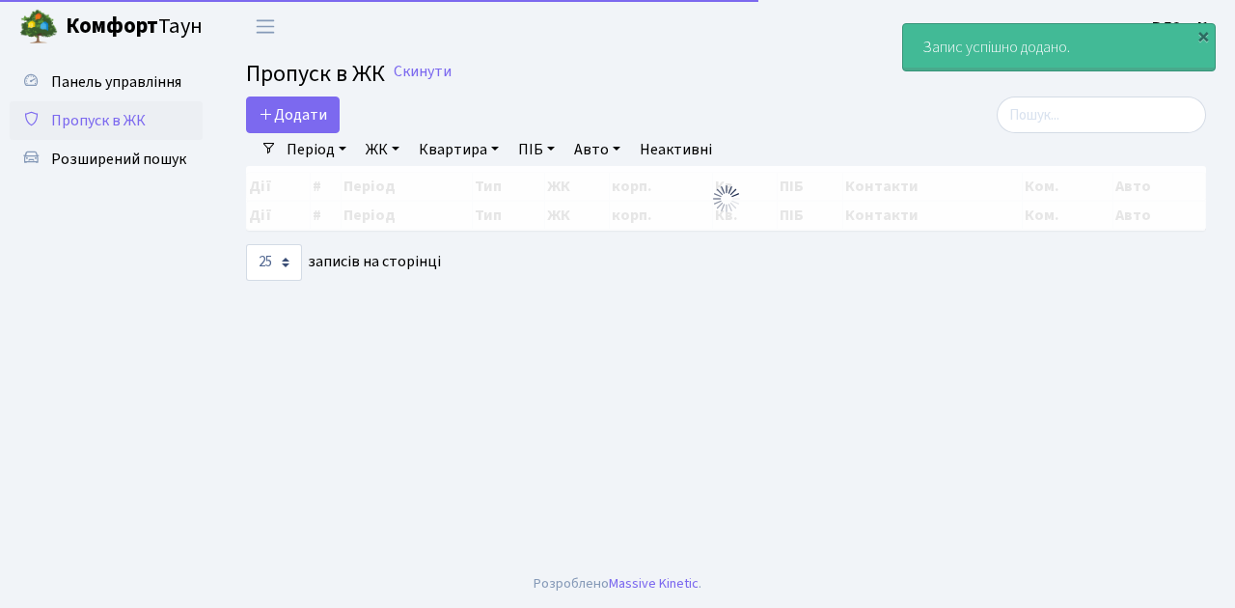
select select "25"
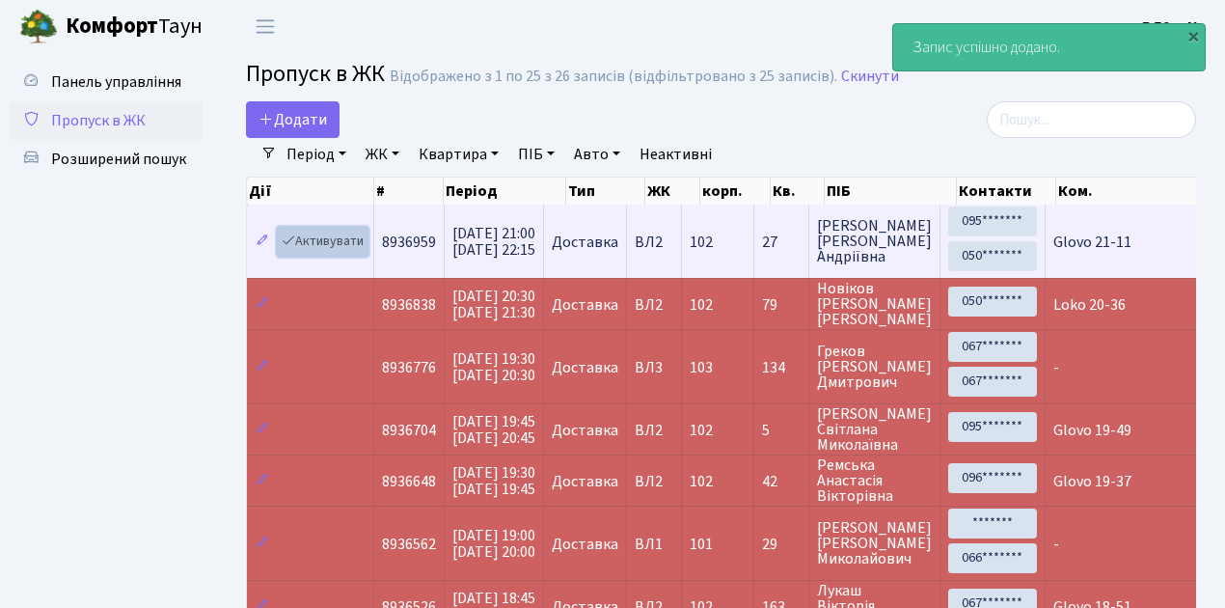
click at [366, 255] on link "Активувати" at bounding box center [323, 242] width 92 height 30
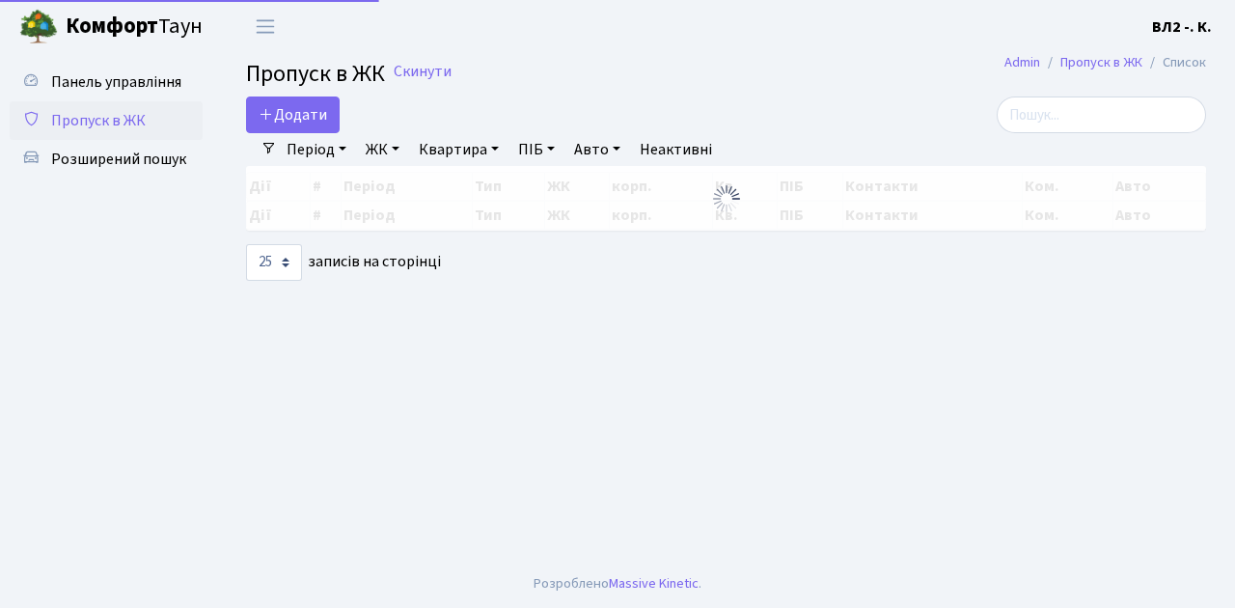
select select "25"
